Goal: Task Accomplishment & Management: Complete application form

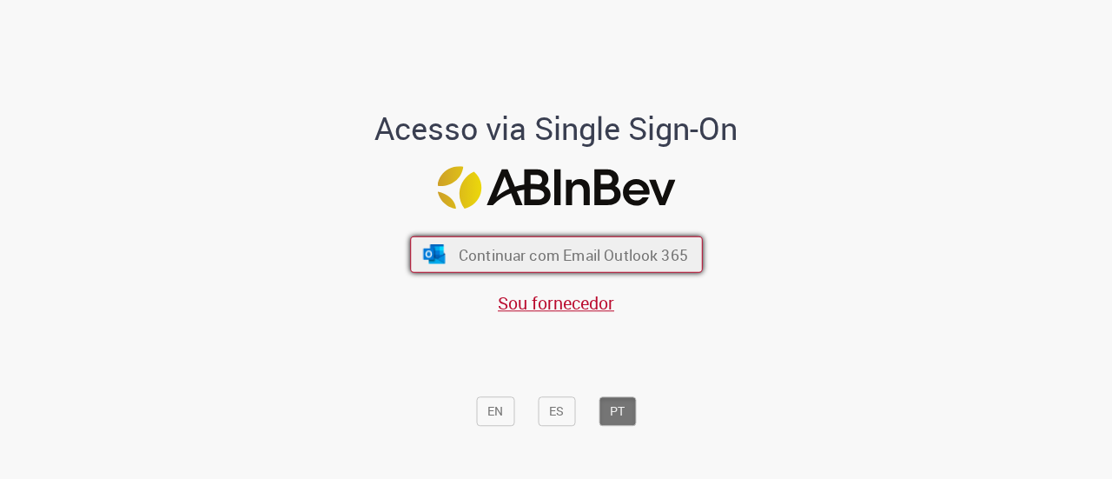
click at [584, 261] on span "Continuar com Email Outlook 365" at bounding box center [572, 254] width 229 height 20
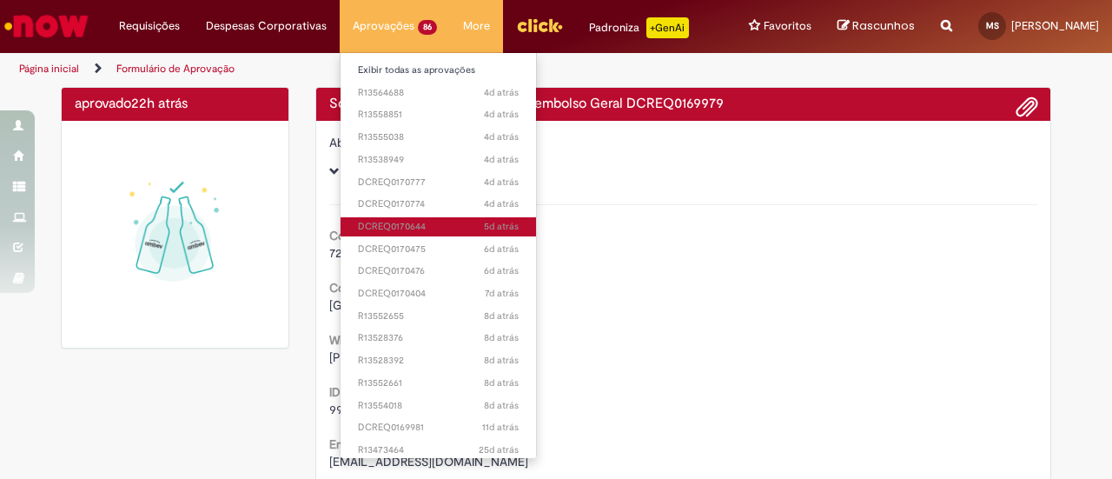
click at [401, 217] on link "5d atrás 5 dias atrás DCREQ0170644" at bounding box center [437, 226] width 195 height 19
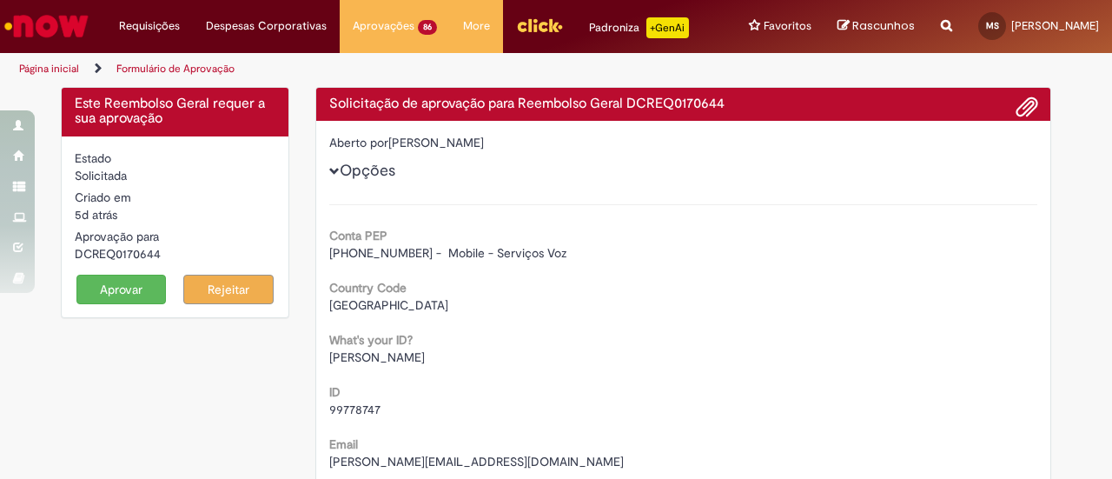
click at [135, 296] on button "Aprovar" at bounding box center [121, 289] width 90 height 30
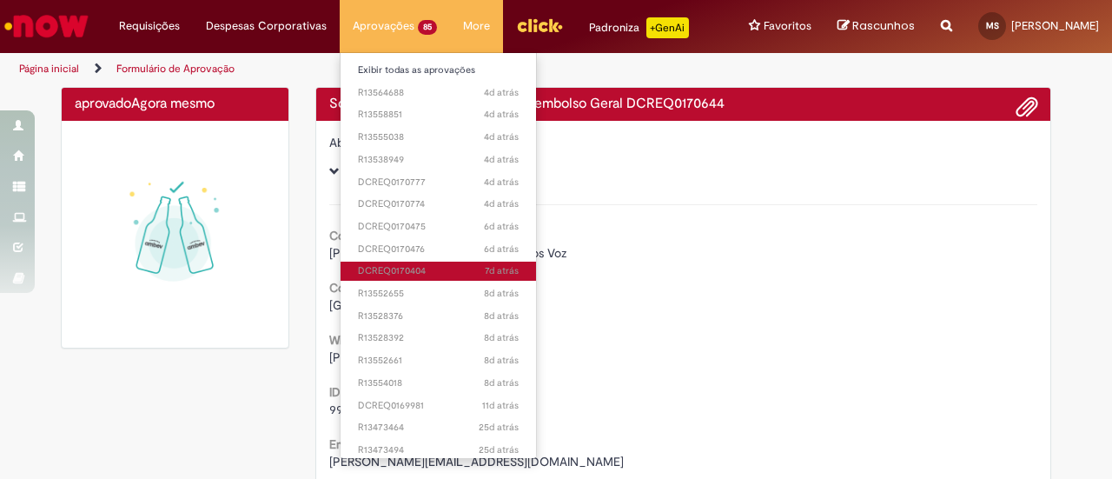
click at [415, 264] on span "7d atrás 7 dias atrás DCREQ0170404" at bounding box center [438, 271] width 161 height 14
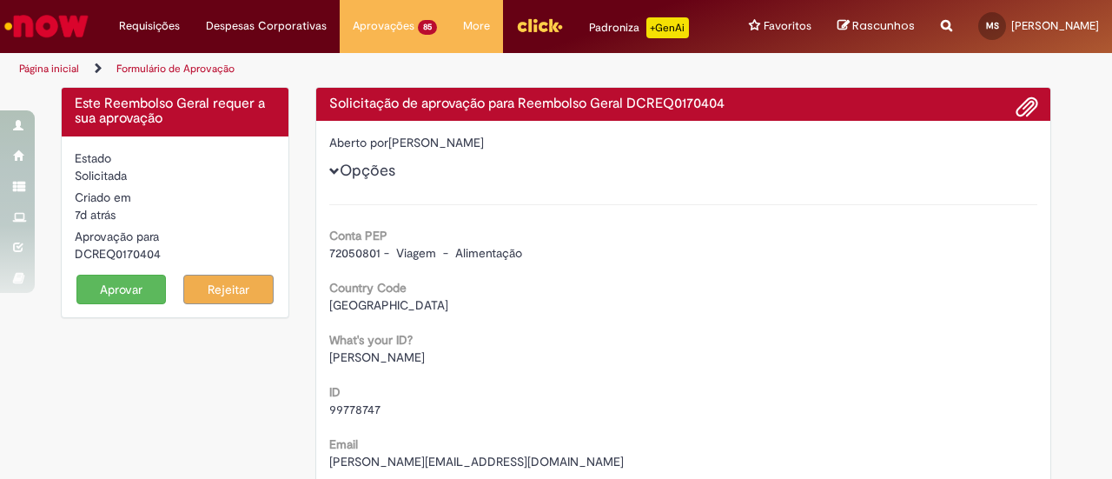
click at [111, 296] on button "Aprovar" at bounding box center [121, 289] width 90 height 30
